Goal: Task Accomplishment & Management: Use online tool/utility

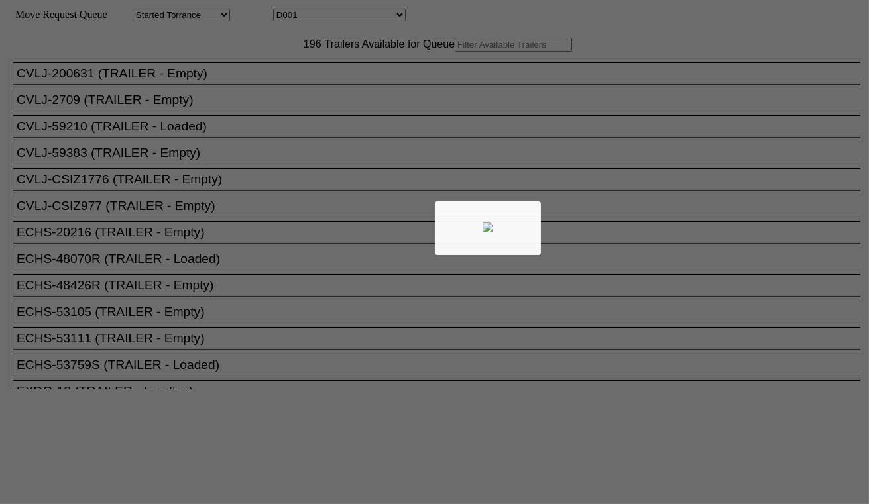
click at [257, 76] on div at bounding box center [434, 252] width 869 height 504
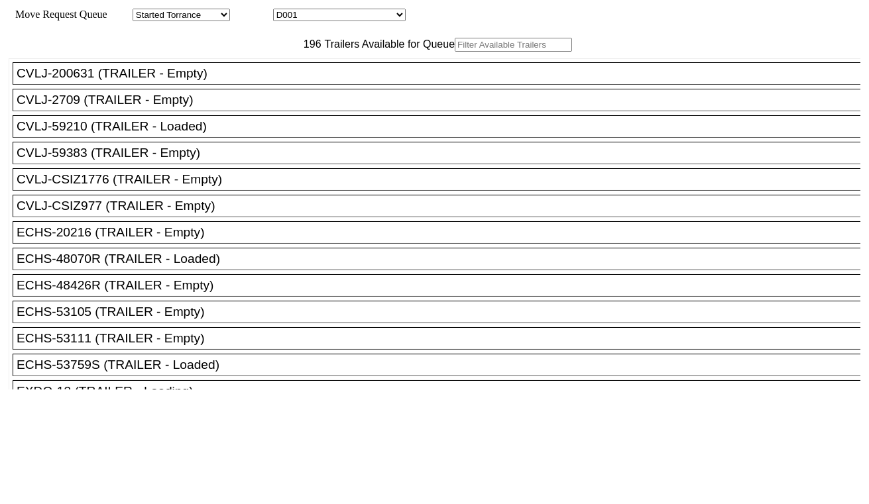
click at [455, 52] on input "text" at bounding box center [513, 45] width 117 height 14
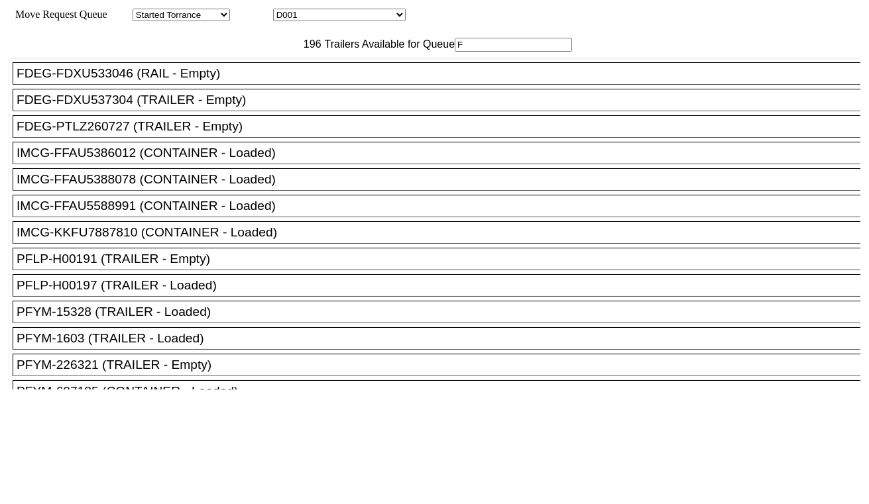
type input "F"
click at [213, 81] on div "FDEG-FDXU533046 (RAIL - Empty)" at bounding box center [443, 73] width 852 height 15
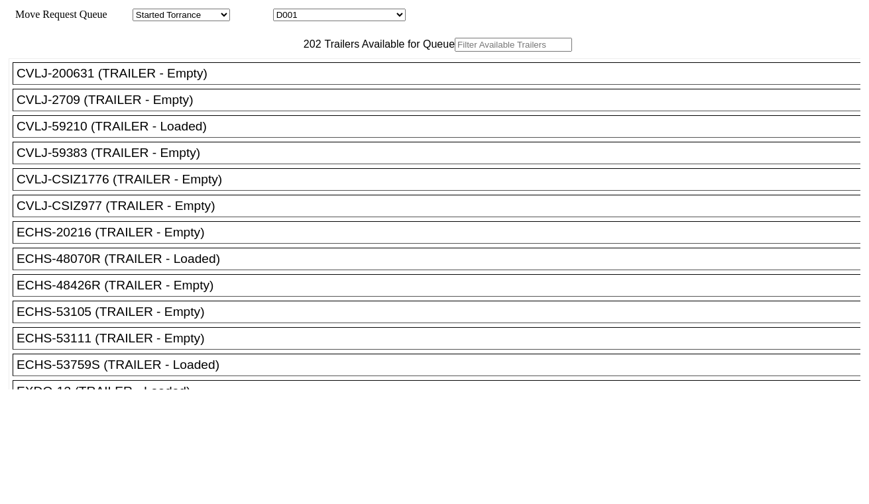
click at [455, 52] on input "text" at bounding box center [513, 45] width 117 height 14
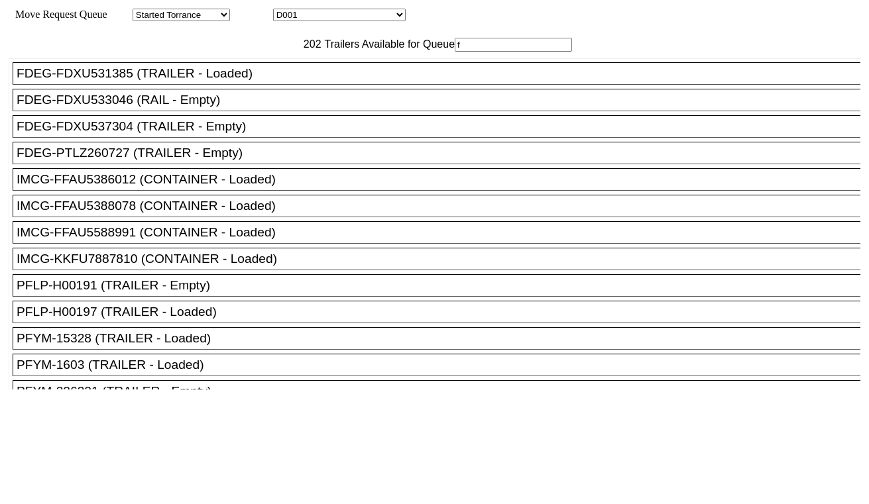
type input "f"
click at [229, 107] on div "FDEG-FDXU533046 (RAIL - Empty)" at bounding box center [443, 100] width 852 height 15
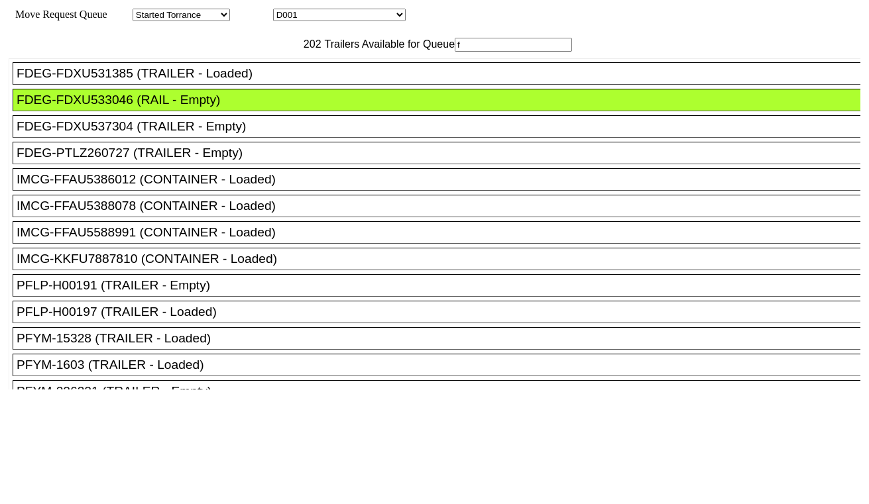
click at [213, 160] on div "FDEG-PTLZ260727 (TRAILER - Empty)" at bounding box center [443, 153] width 852 height 15
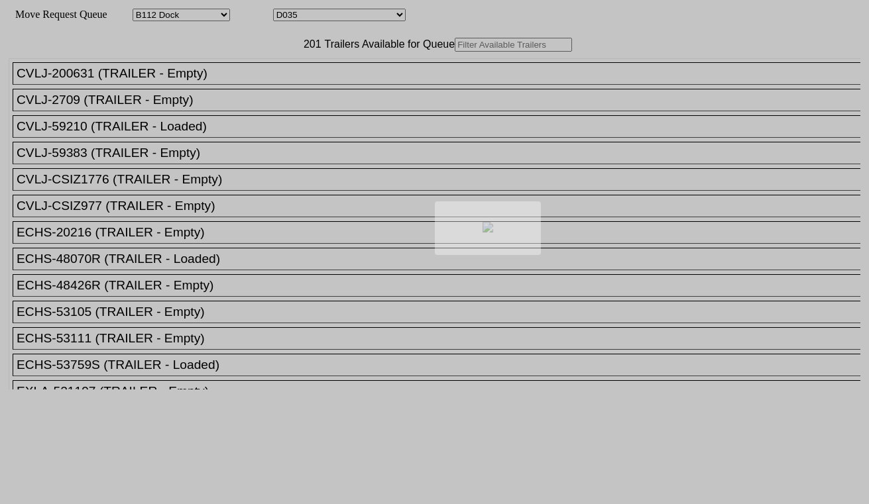
select select "121"
select select "3281"
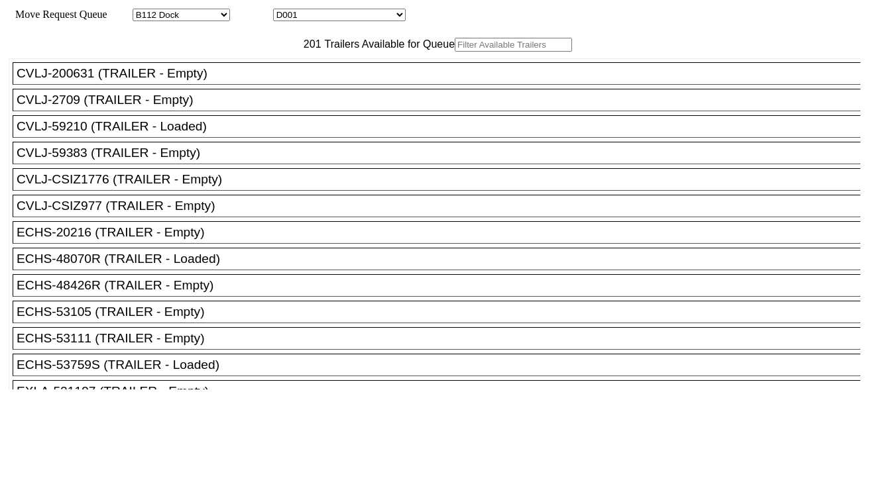
drag, startPoint x: 0, startPoint y: 0, endPoint x: 260, endPoint y: 71, distance: 269.4
click at [455, 52] on input "text" at bounding box center [513, 45] width 117 height 14
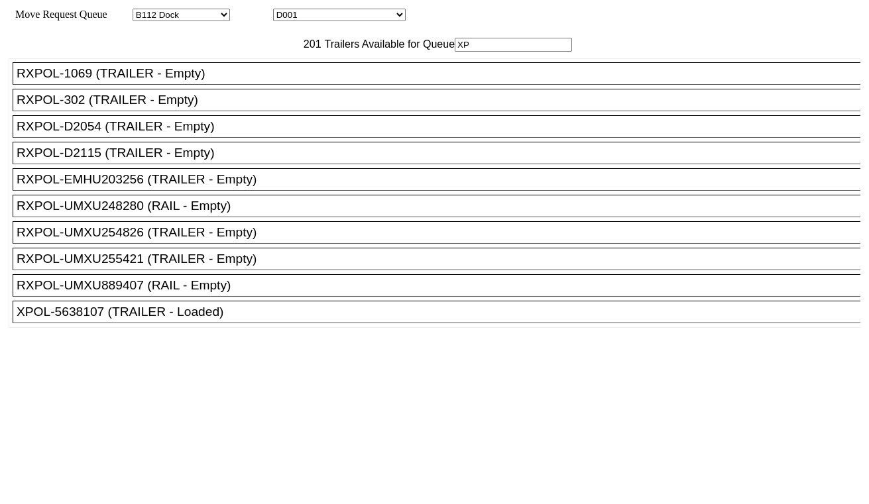
type input "XPO"
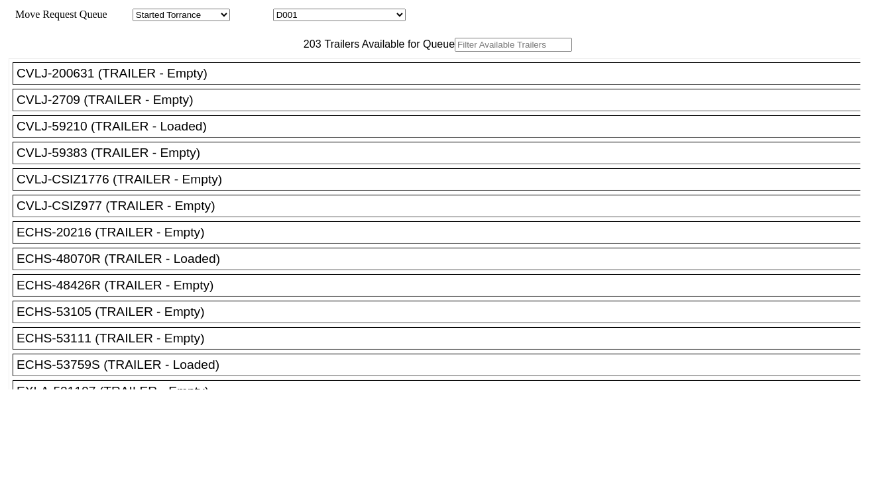
click at [455, 52] on input "text" at bounding box center [513, 45] width 117 height 14
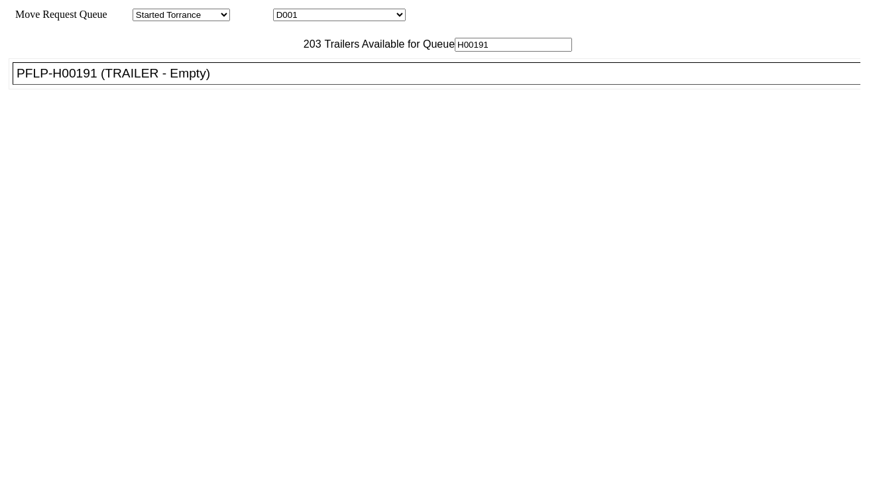
type input "H00191"
click at [247, 81] on div "PFLP-H00191 (TRAILER - Empty)" at bounding box center [443, 73] width 852 height 15
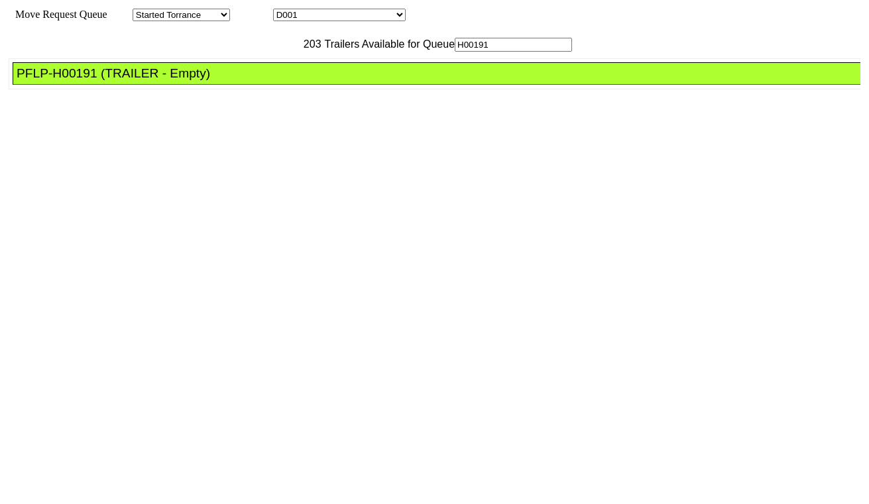
drag, startPoint x: 403, startPoint y: 172, endPoint x: 406, endPoint y: 180, distance: 8.0
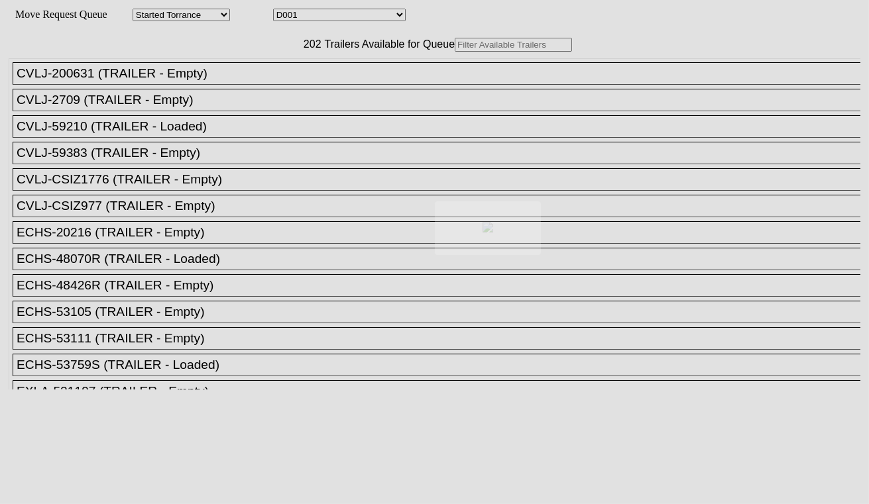
drag, startPoint x: 236, startPoint y: 89, endPoint x: 249, endPoint y: 76, distance: 17.8
click at [249, 76] on div at bounding box center [434, 252] width 869 height 504
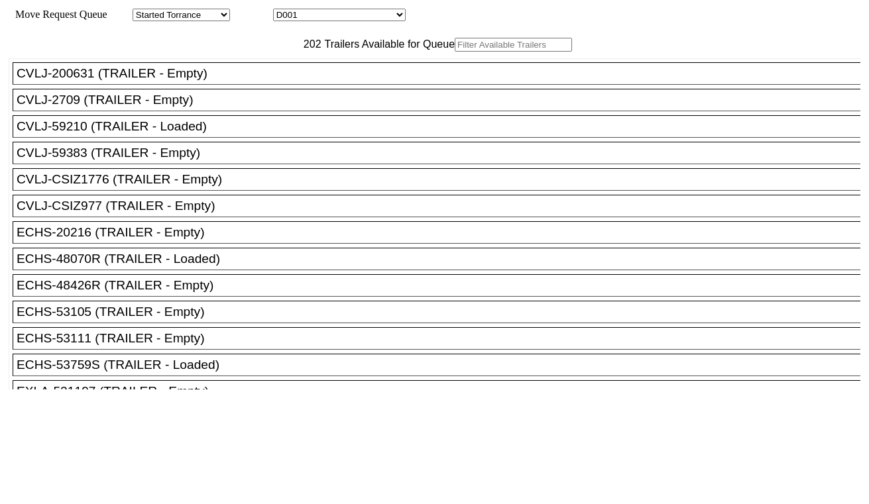
click at [455, 52] on input "text" at bounding box center [513, 45] width 117 height 14
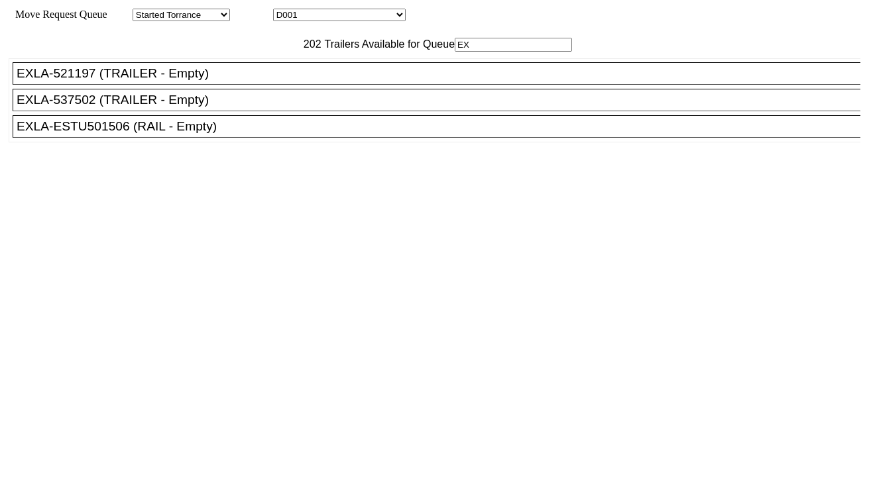
type input "EX"
click at [217, 81] on div "EXLA-521197 (TRAILER - Empty)" at bounding box center [443, 73] width 852 height 15
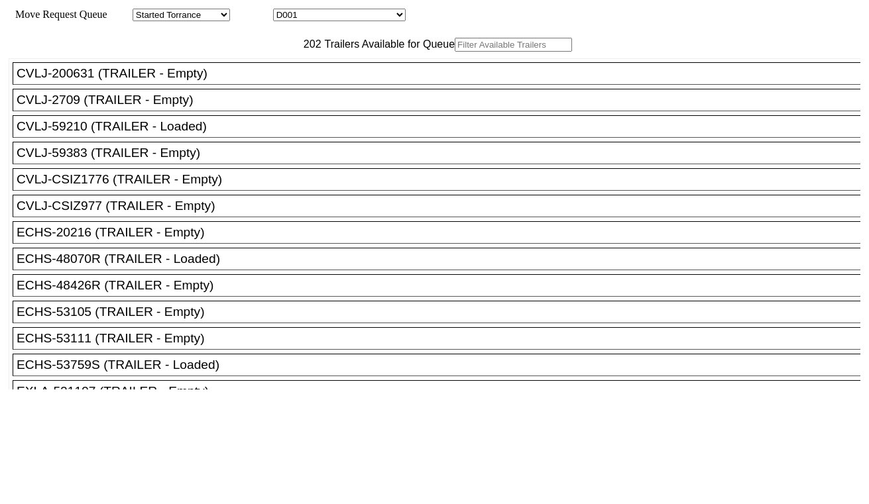
click at [455, 52] on input "text" at bounding box center [513, 45] width 117 height 14
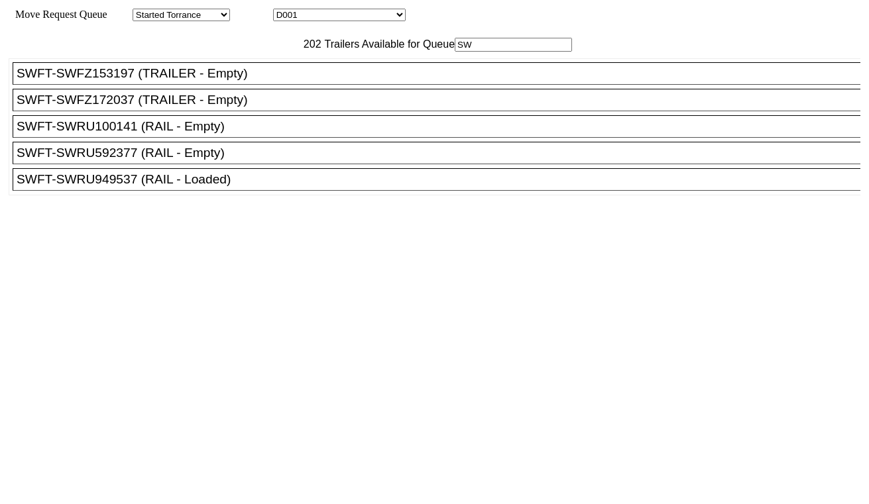
type input "SW"
click at [223, 134] on div "SWFT-SWRU100141 (RAIL - Empty)" at bounding box center [443, 126] width 852 height 15
